Goal: Find specific page/section: Find specific page/section

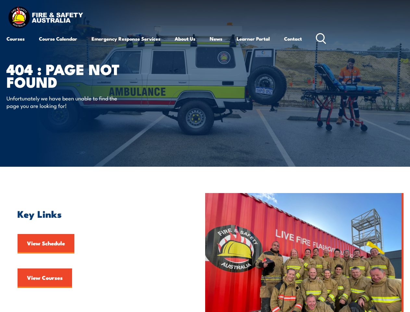
click at [205, 156] on article "404 : Page Not Found Unfortunately we have been unable to find the page you are…" at bounding box center [204, 83] width 397 height 166
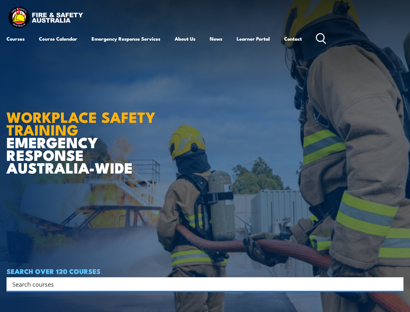
click at [205, 156] on article "WORKPLACE SAFETY TRAINING EMERGENCY RESPONSE [GEOGRAPHIC_DATA]-WIDE SEARCH OVER…" at bounding box center [204, 156] width 397 height 312
click at [201, 284] on input "Search input" at bounding box center [200, 284] width 377 height 10
click at [397, 284] on icon "Search magnifier button" at bounding box center [396, 283] width 7 height 9
